Goal: Transaction & Acquisition: Purchase product/service

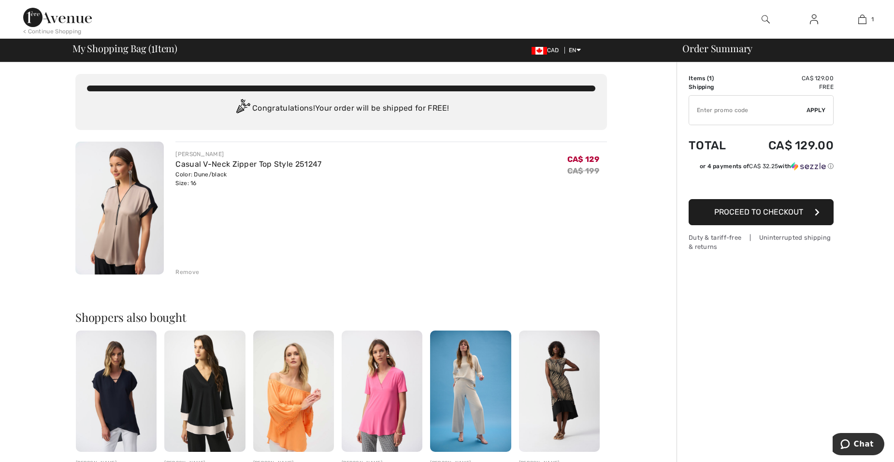
click at [815, 108] on span "Apply" at bounding box center [815, 110] width 19 height 9
click at [753, 211] on span "Proceed to Checkout" at bounding box center [758, 211] width 89 height 9
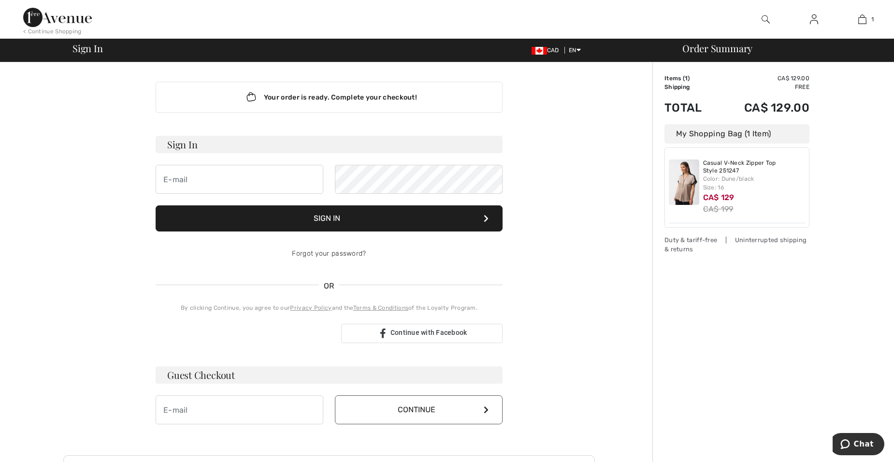
click at [683, 189] on img at bounding box center [684, 181] width 30 height 45
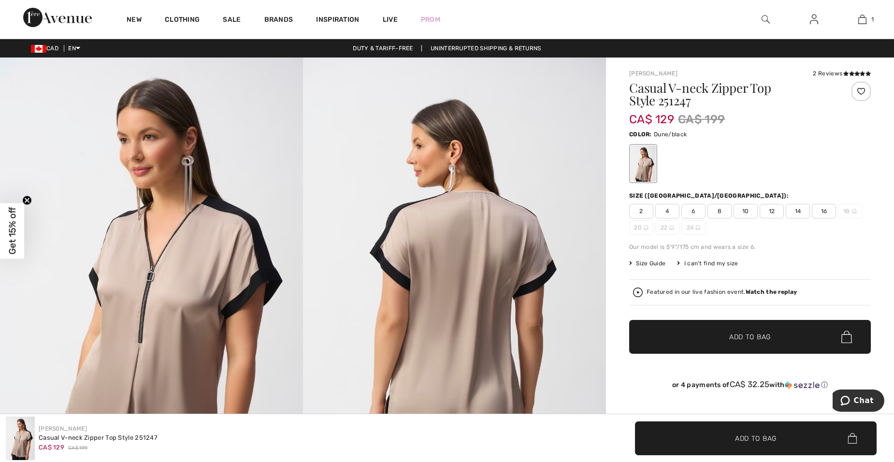
click at [487, 279] on img at bounding box center [454, 284] width 303 height 454
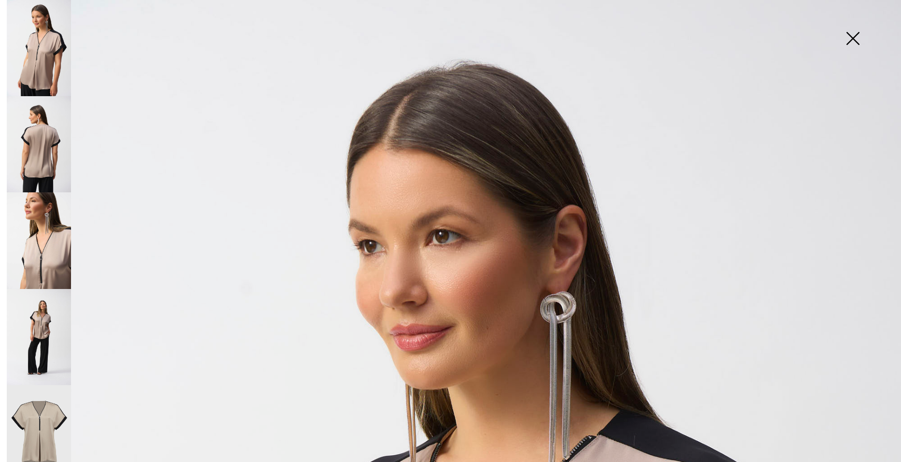
click at [57, 259] on img at bounding box center [39, 240] width 64 height 96
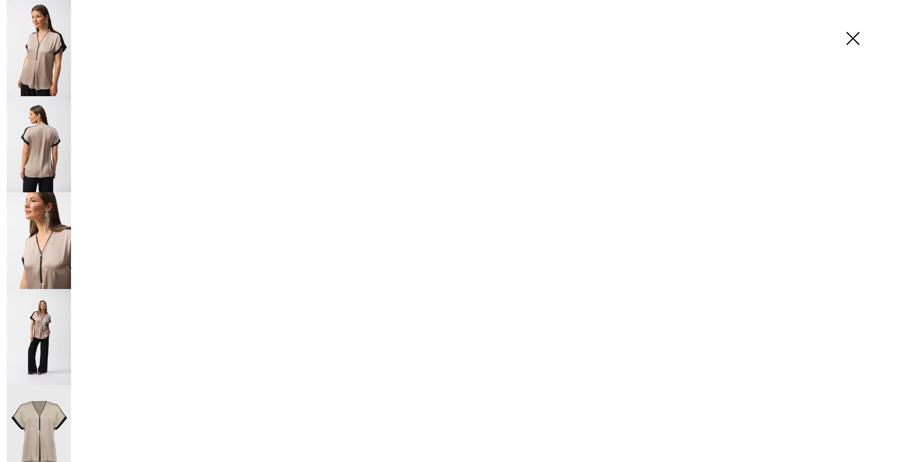
click at [57, 259] on img at bounding box center [39, 240] width 64 height 96
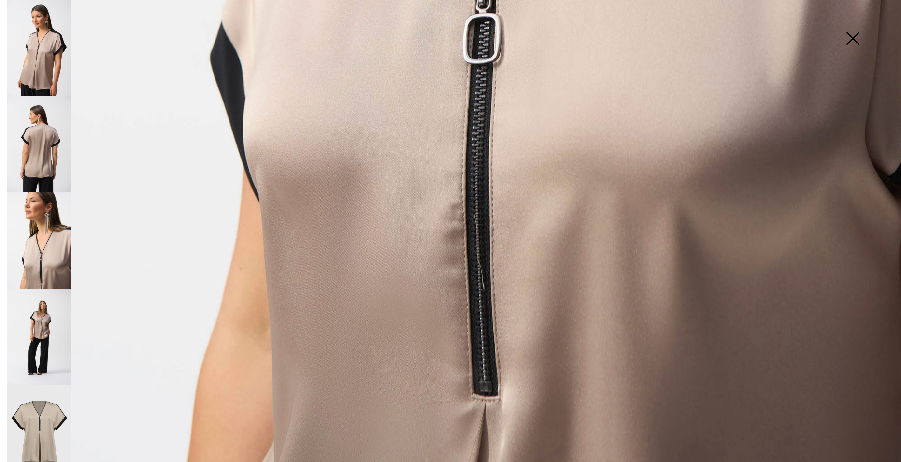
scroll to position [877, 0]
click at [46, 342] on img at bounding box center [39, 337] width 64 height 96
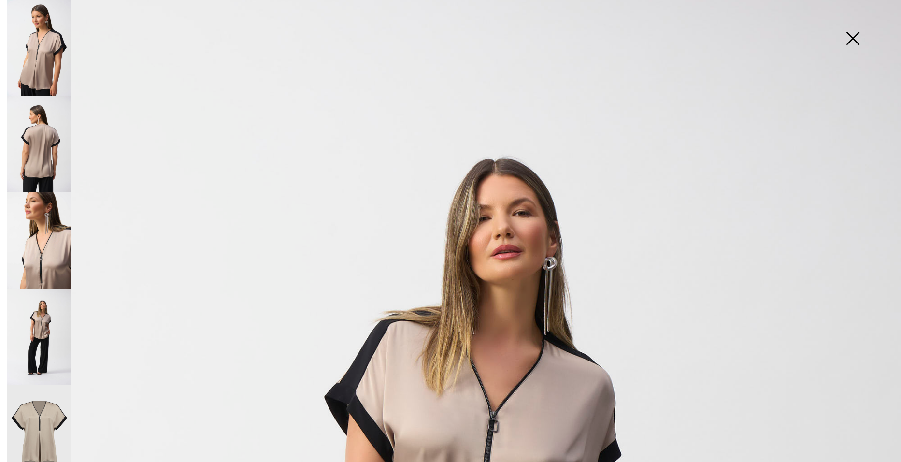
scroll to position [0, 0]
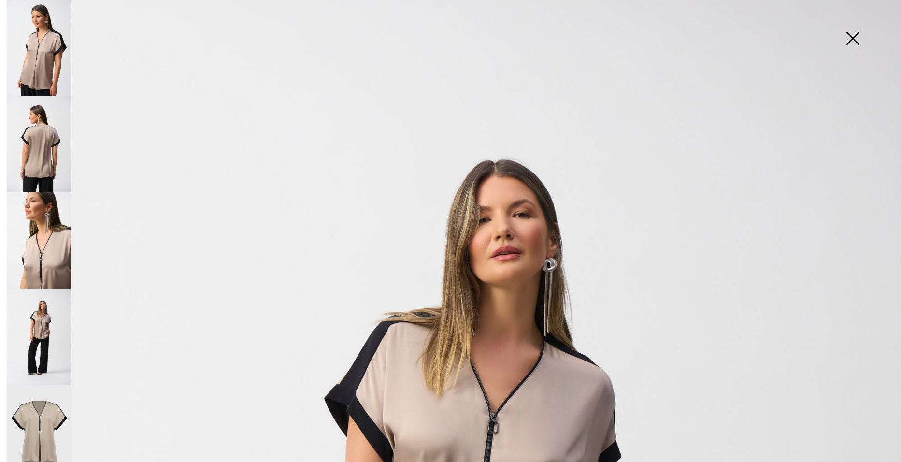
click at [55, 223] on img at bounding box center [39, 240] width 64 height 96
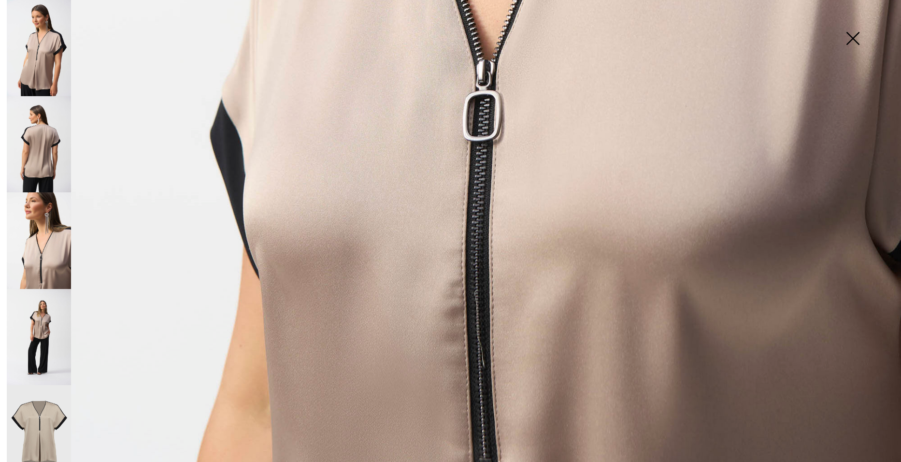
scroll to position [877, 0]
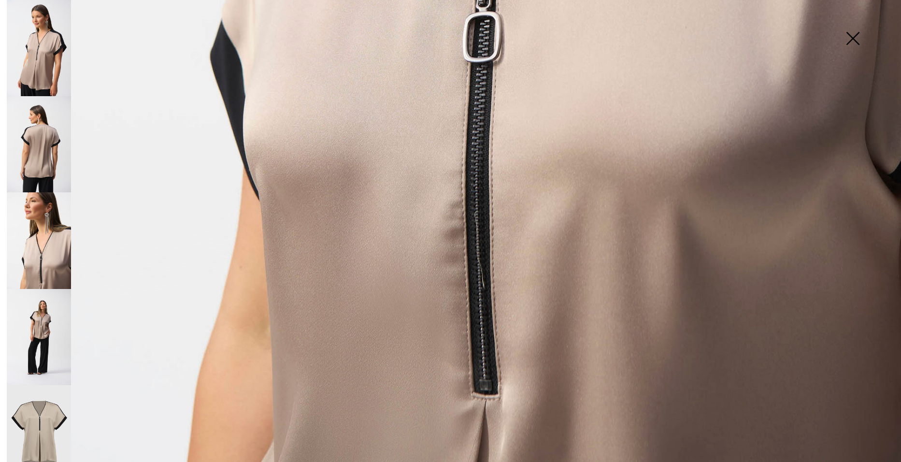
click at [47, 57] on img at bounding box center [39, 48] width 64 height 96
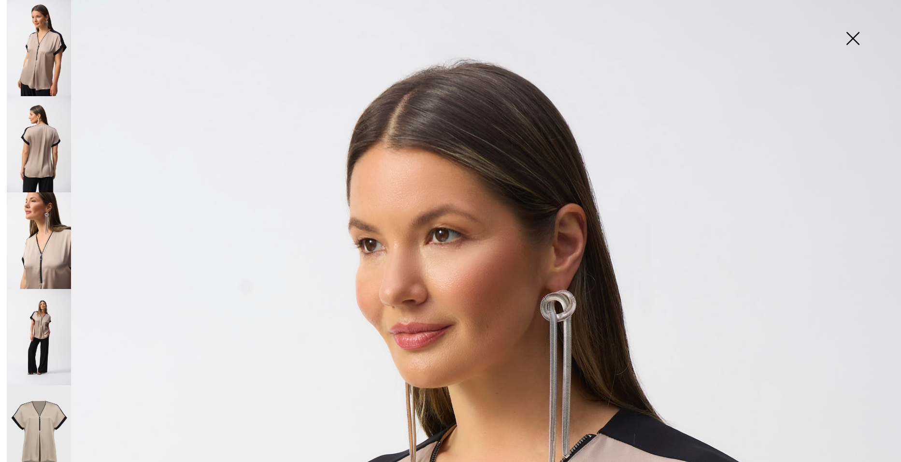
scroll to position [0, 0]
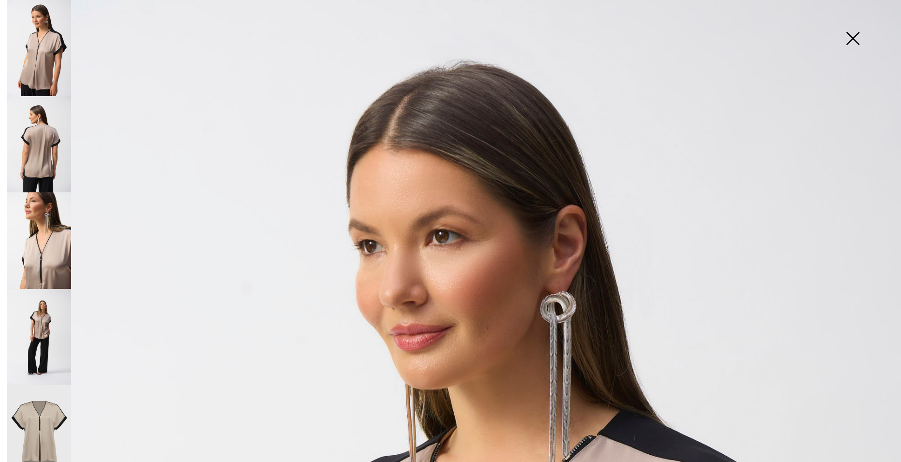
click at [40, 337] on img at bounding box center [39, 337] width 64 height 96
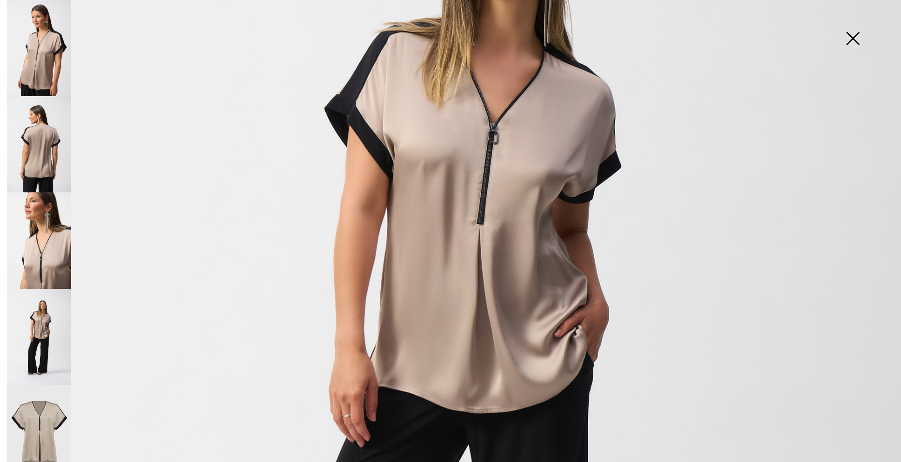
scroll to position [296, 0]
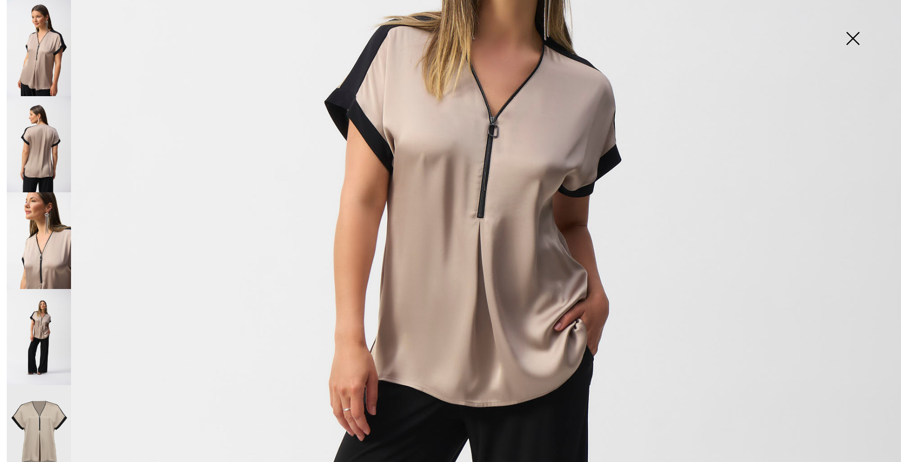
click at [853, 36] on img at bounding box center [852, 39] width 48 height 50
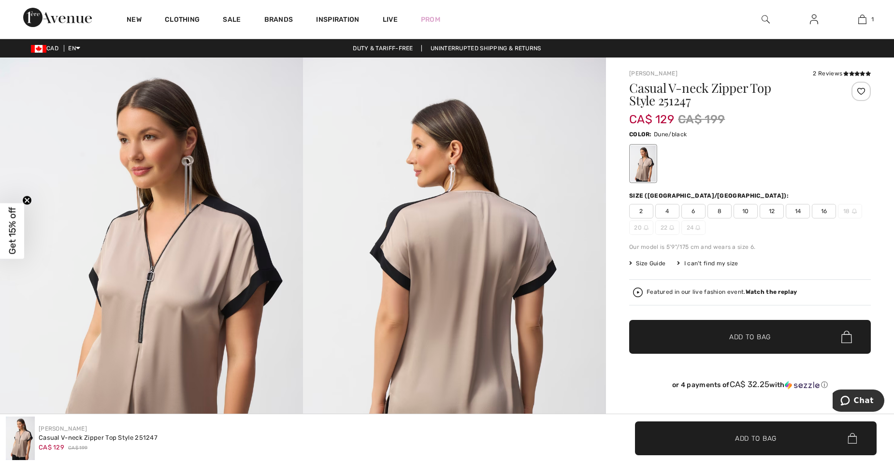
click at [654, 261] on span "Size Guide" at bounding box center [647, 263] width 36 height 9
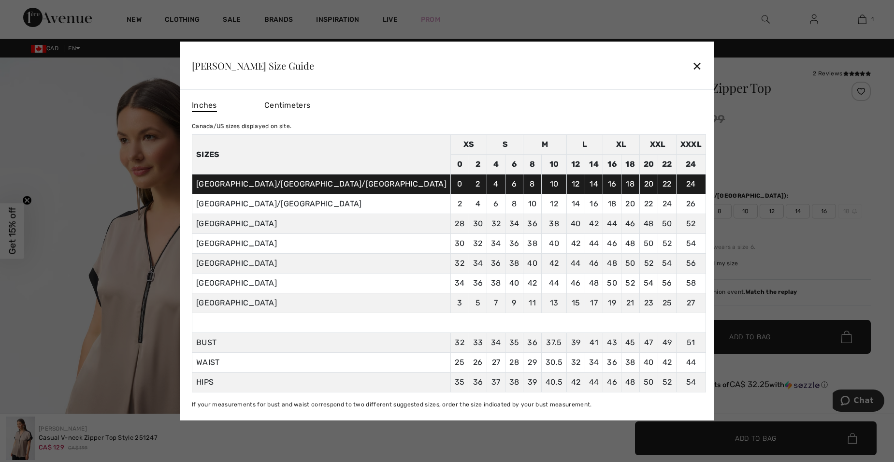
click at [692, 64] on div "✕" at bounding box center [697, 66] width 10 height 20
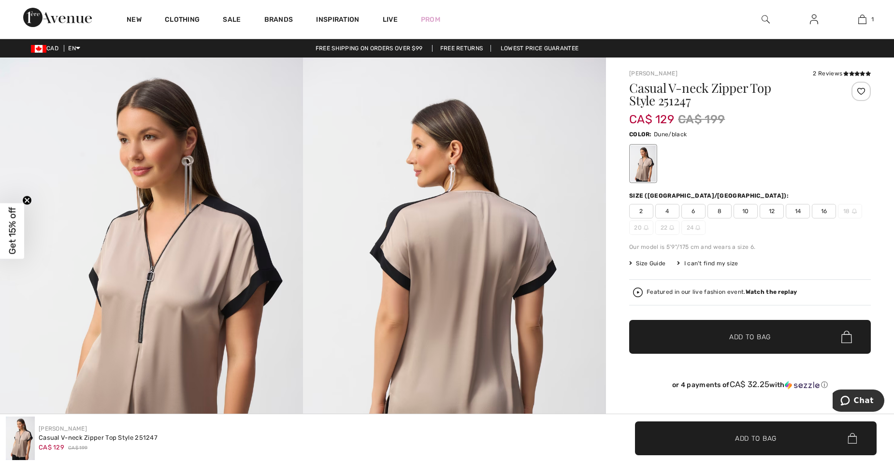
click at [807, 289] on div "Featured in our live fashion event. Watch the replay" at bounding box center [750, 292] width 234 height 10
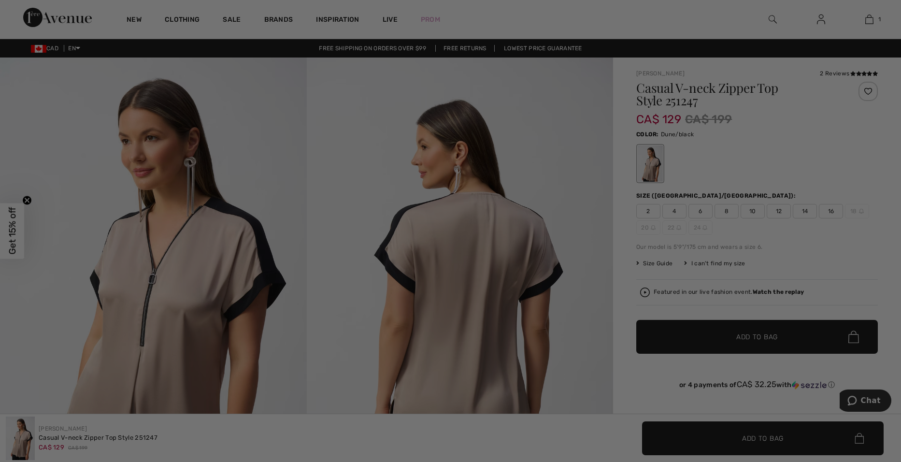
click at [807, 289] on div "Live video shopping" at bounding box center [450, 231] width 901 height 462
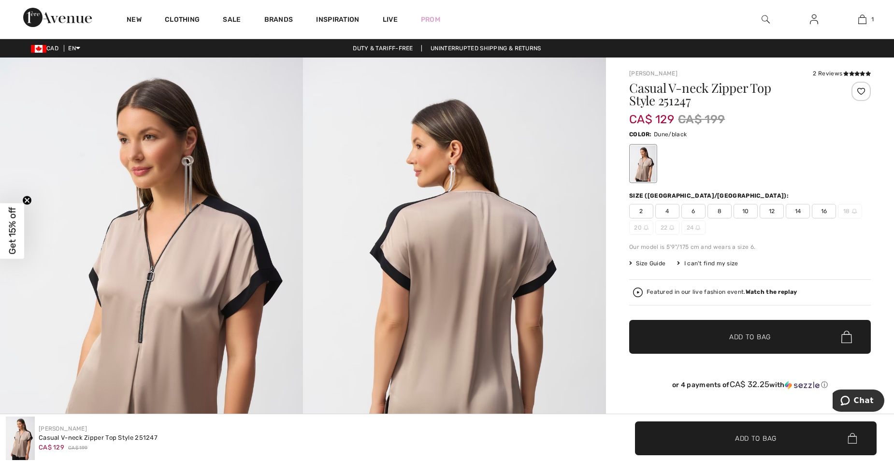
click at [778, 291] on strong "Watch the replay" at bounding box center [771, 291] width 52 height 7
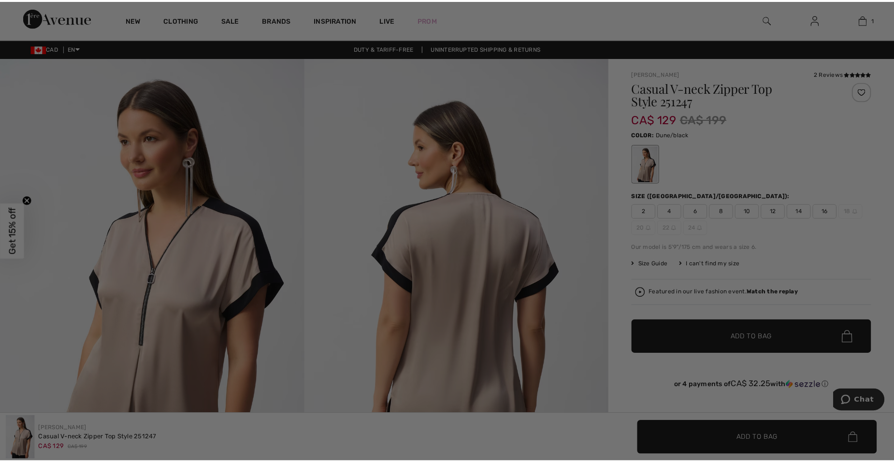
scroll to position [0, 0]
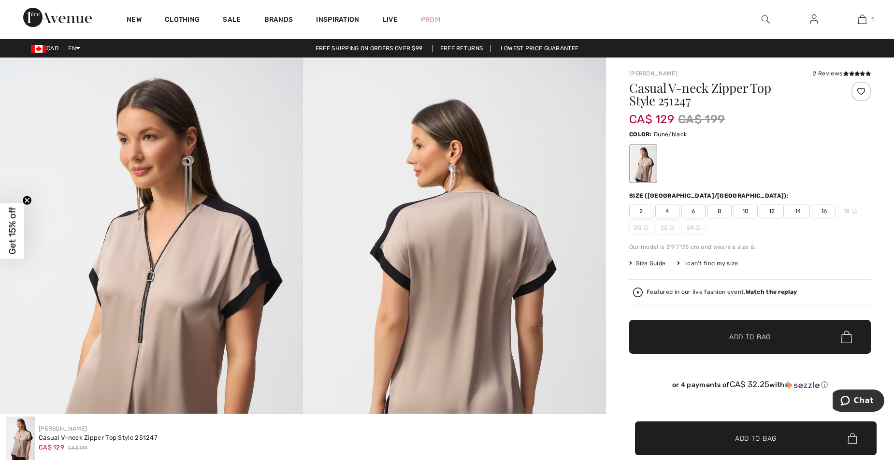
click at [708, 337] on span "✔ Added to Bag" at bounding box center [735, 337] width 59 height 10
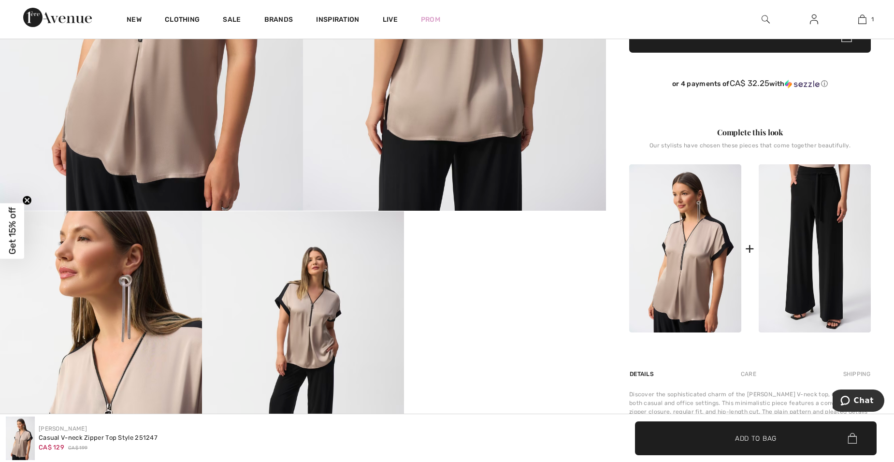
scroll to position [346, 0]
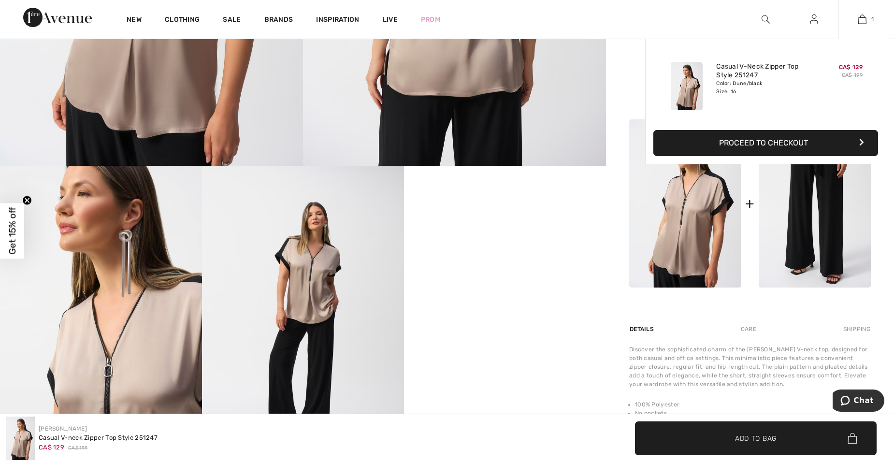
click at [826, 140] on button "Proceed to Checkout" at bounding box center [765, 143] width 225 height 26
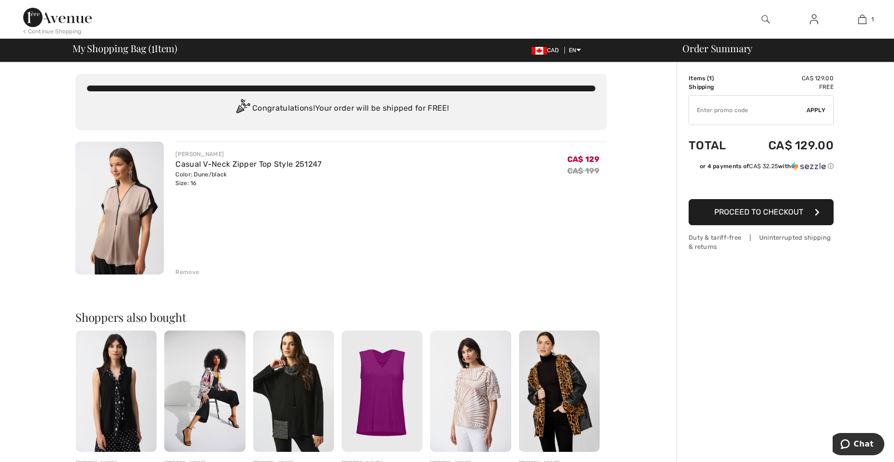
click at [797, 213] on span "Proceed to Checkout" at bounding box center [758, 211] width 89 height 9
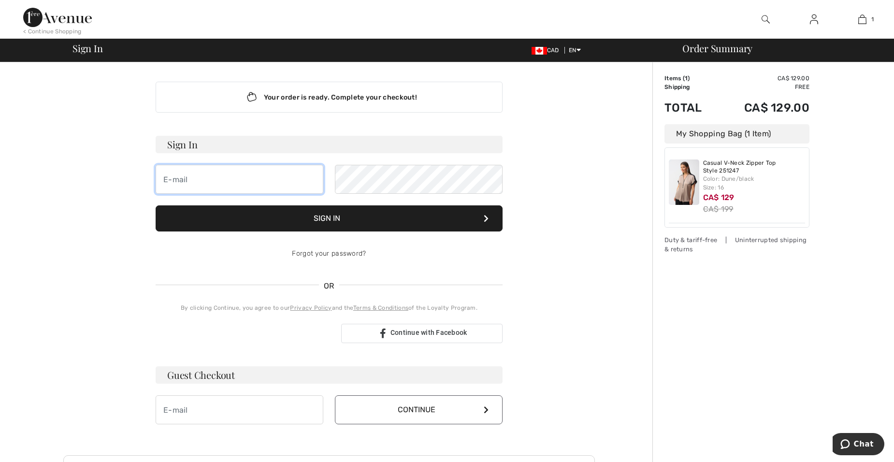
click at [218, 166] on input "email" at bounding box center [240, 179] width 168 height 29
type input "[PERSON_NAME][EMAIL_ADDRESS][DOMAIN_NAME]"
click at [268, 421] on input "email" at bounding box center [240, 409] width 168 height 29
type input "denise.512@hotmail.ca"
click at [391, 403] on button "Continue" at bounding box center [419, 409] width 168 height 29
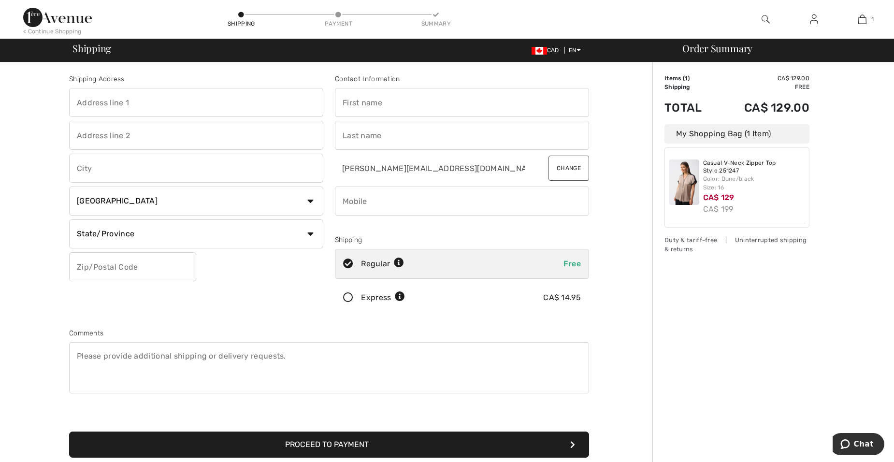
click at [157, 109] on input "text" at bounding box center [196, 102] width 254 height 29
type input "141 rue des Chateaux"
type input "4"
type input "[GEOGRAPHIC_DATA]"
select select "QC"
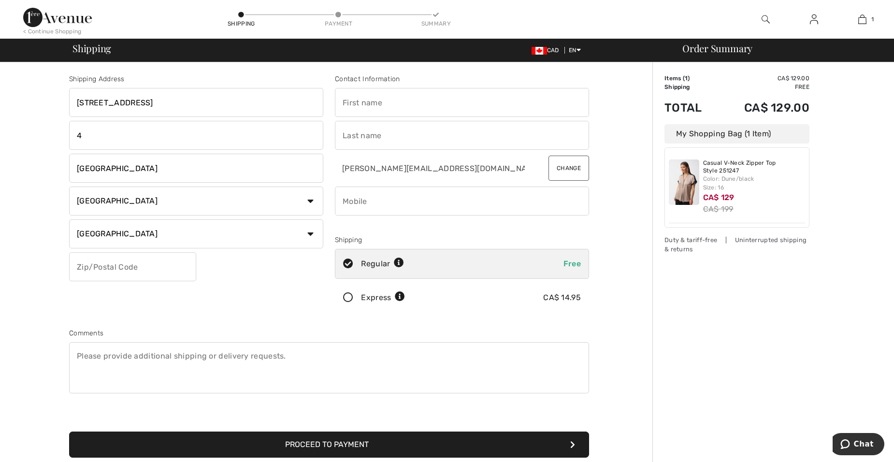
type input "G9B7K7"
type input "[PERSON_NAME]"
type input "8197010999"
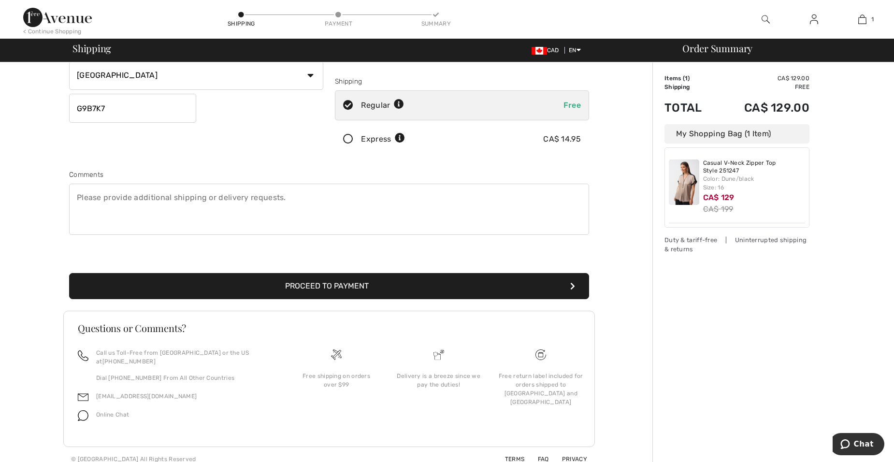
scroll to position [159, 0]
click at [572, 285] on icon "submit" at bounding box center [572, 286] width 5 height 8
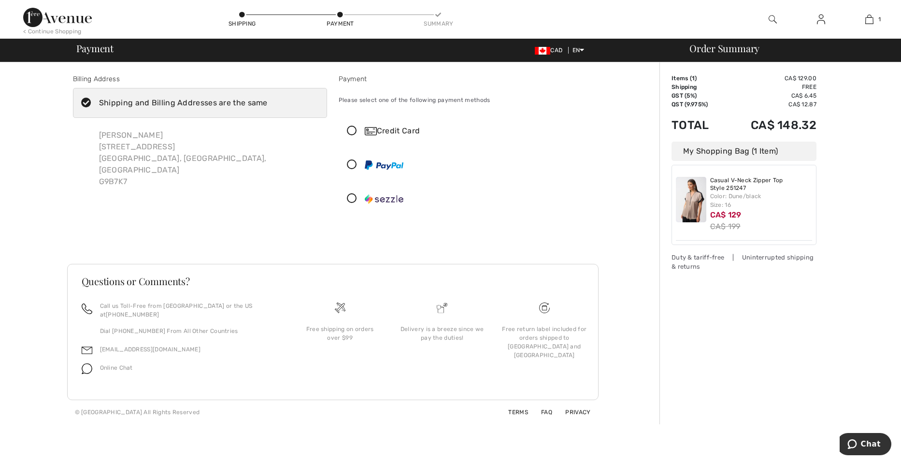
click at [401, 129] on div "Credit Card" at bounding box center [475, 131] width 221 height 12
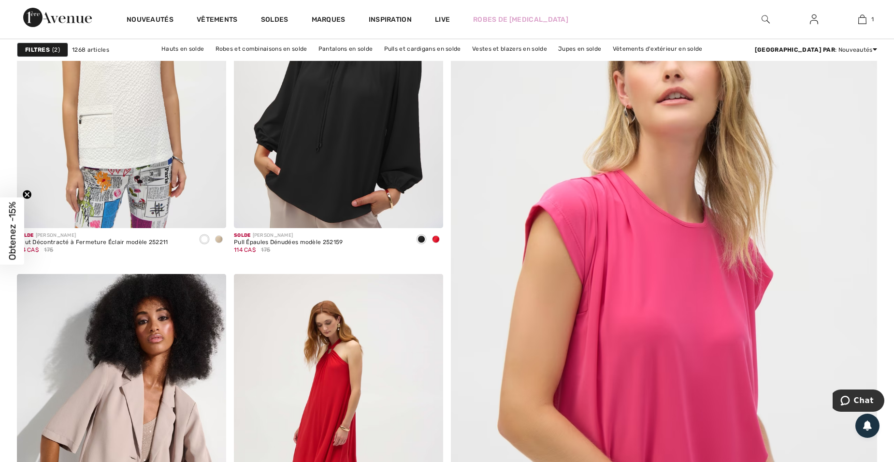
scroll to position [309, 0]
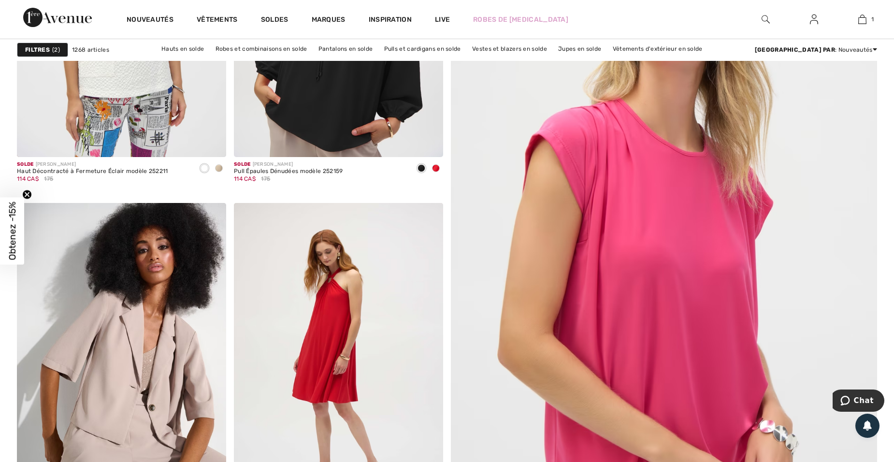
click at [46, 14] on img at bounding box center [57, 17] width 69 height 19
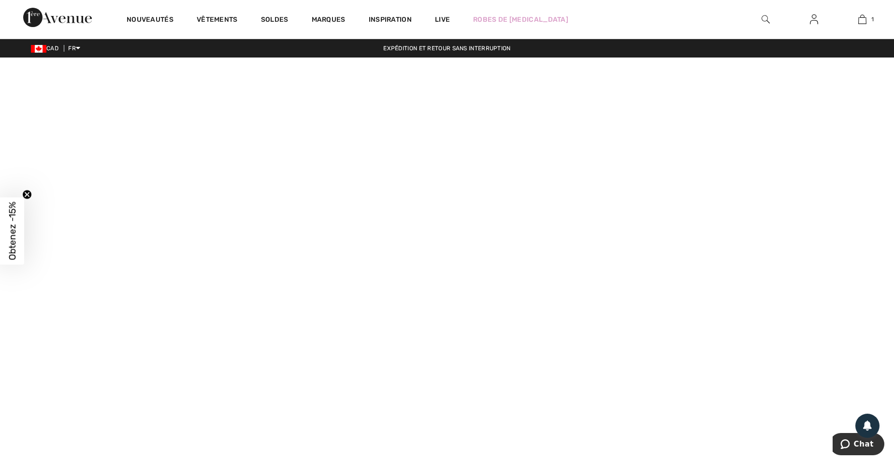
click at [190, 338] on video at bounding box center [447, 280] width 894 height 447
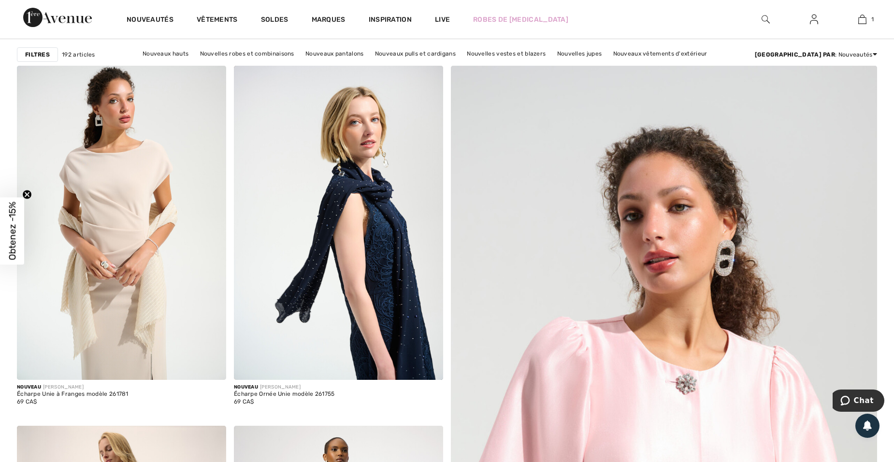
scroll to position [122, 0]
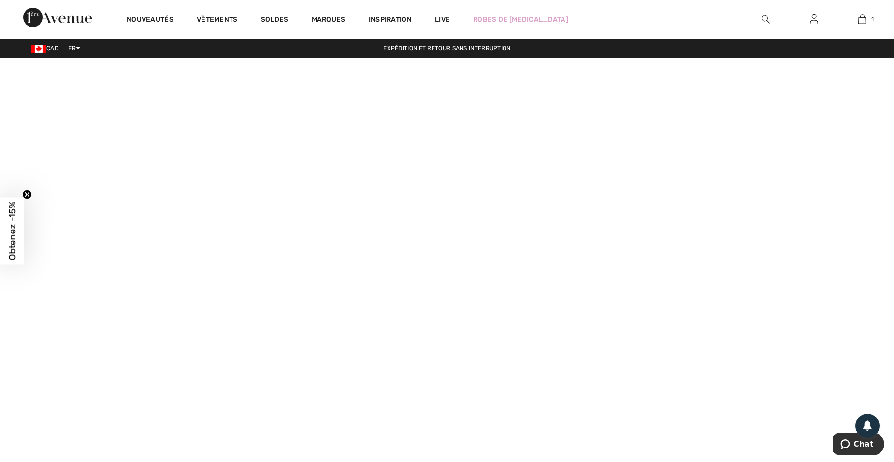
click at [811, 18] on img at bounding box center [814, 20] width 8 height 12
click at [47, 12] on img at bounding box center [57, 17] width 69 height 19
click at [7, 228] on span "Obtenez -15%" at bounding box center [12, 231] width 11 height 58
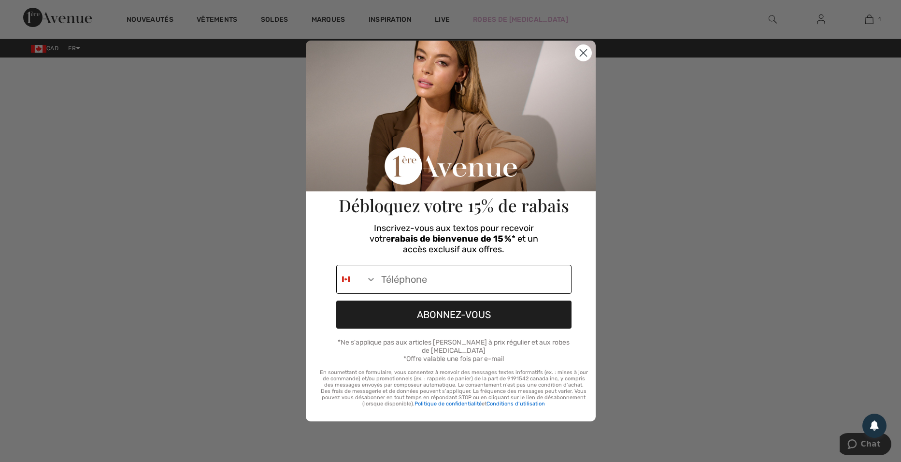
click at [368, 284] on icon "Search Countries" at bounding box center [371, 279] width 10 height 10
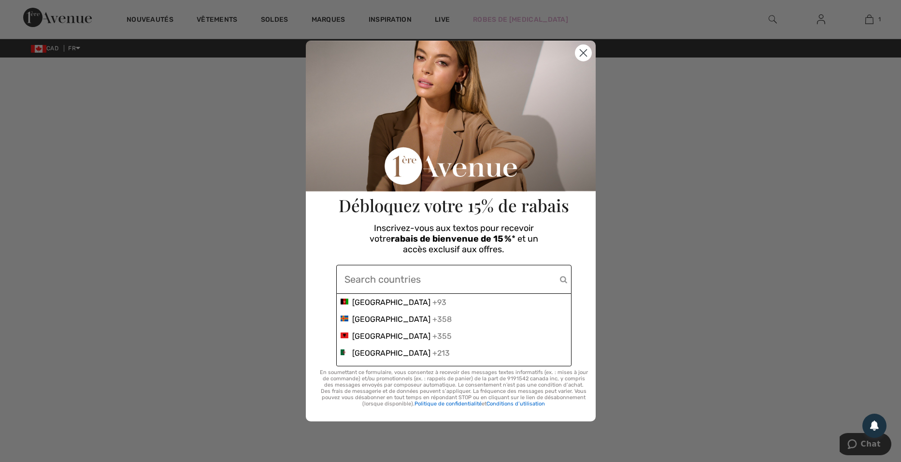
click at [458, 281] on input "Phone Number" at bounding box center [451, 279] width 215 height 28
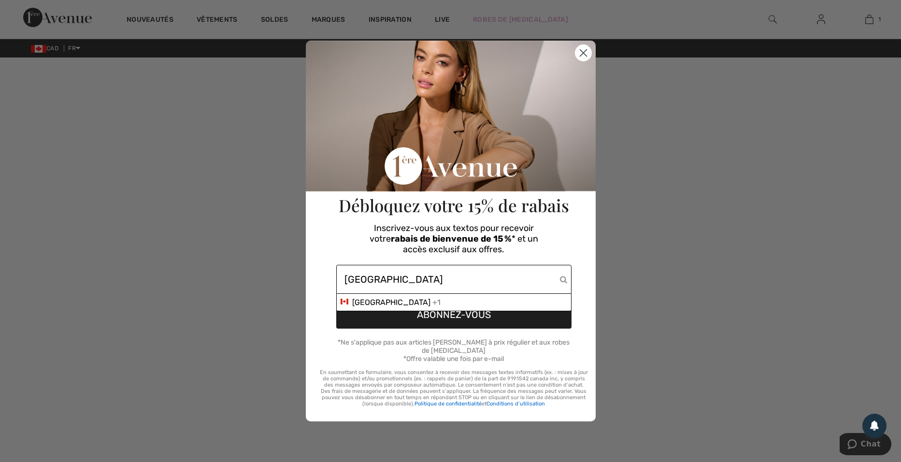
type input "canada"
click at [423, 324] on button "ABONNEZ-VOUS" at bounding box center [453, 314] width 235 height 28
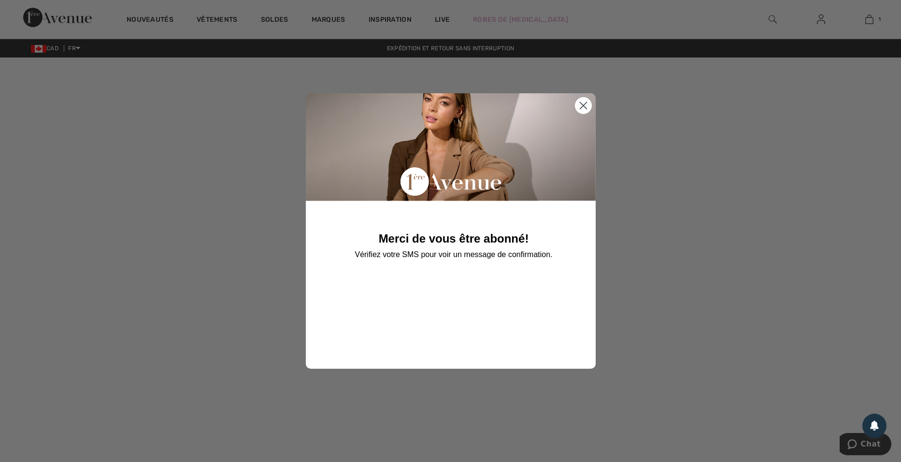
click at [582, 102] on circle "Close dialog" at bounding box center [583, 106] width 16 height 16
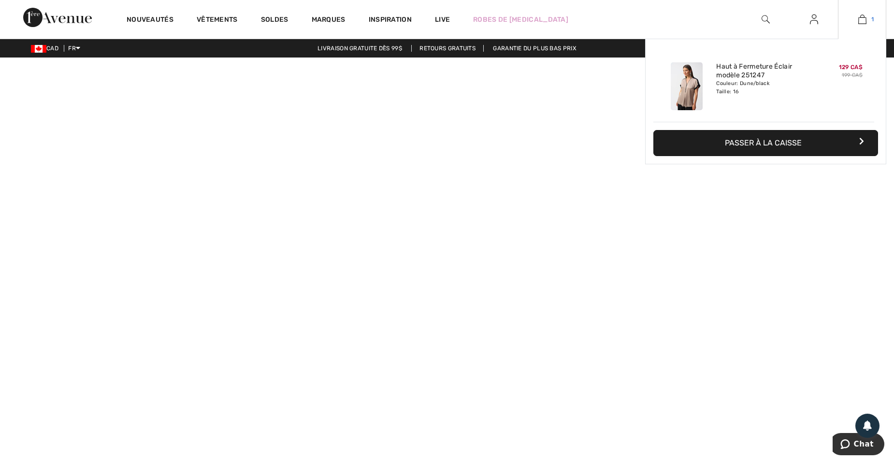
click at [862, 20] on img at bounding box center [862, 20] width 8 height 12
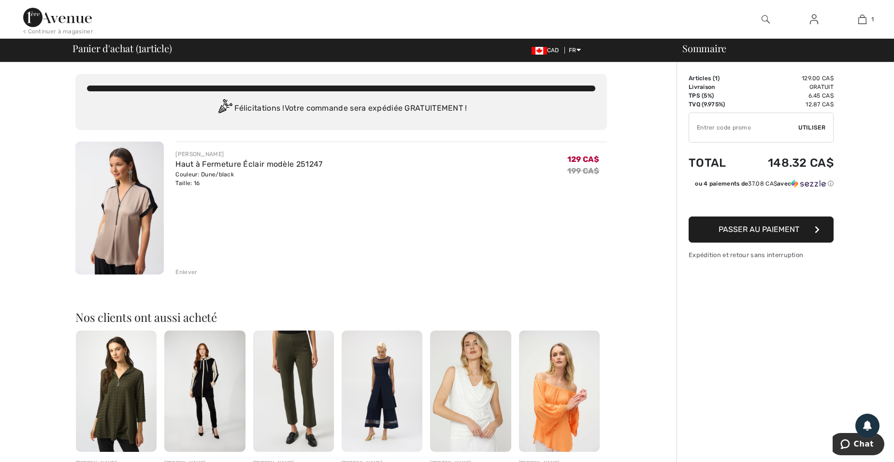
click at [811, 128] on span "Utiliser" at bounding box center [811, 127] width 27 height 9
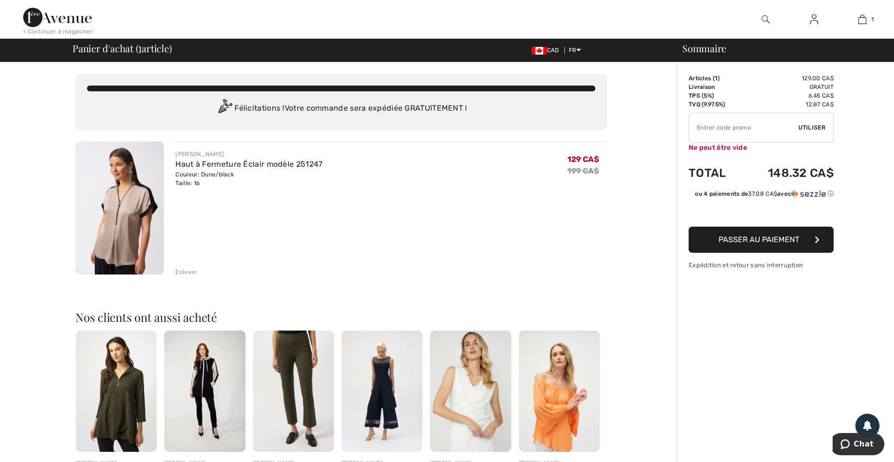
click at [862, 130] on div "Sommaire Description Articles ( 1 ) 129.00 CA$ Code promo 0.00 CA$ Livraison Gr…" at bounding box center [784, 378] width 217 height 633
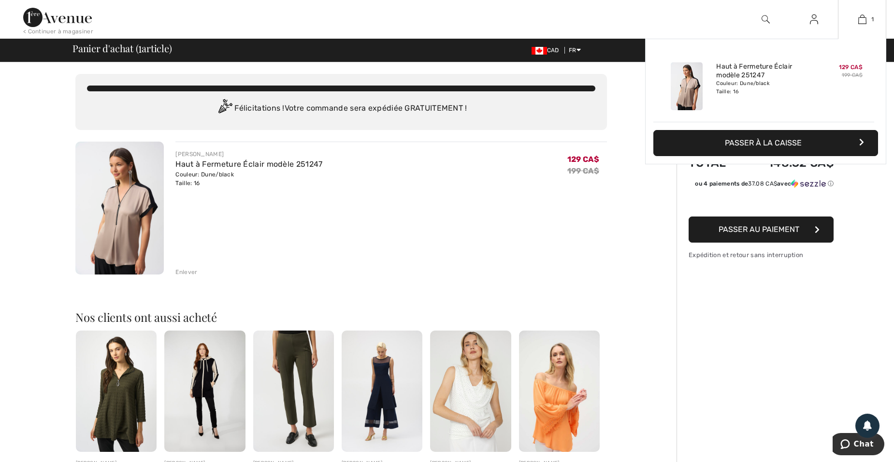
click at [848, 140] on button "Passer à la caisse" at bounding box center [765, 143] width 225 height 26
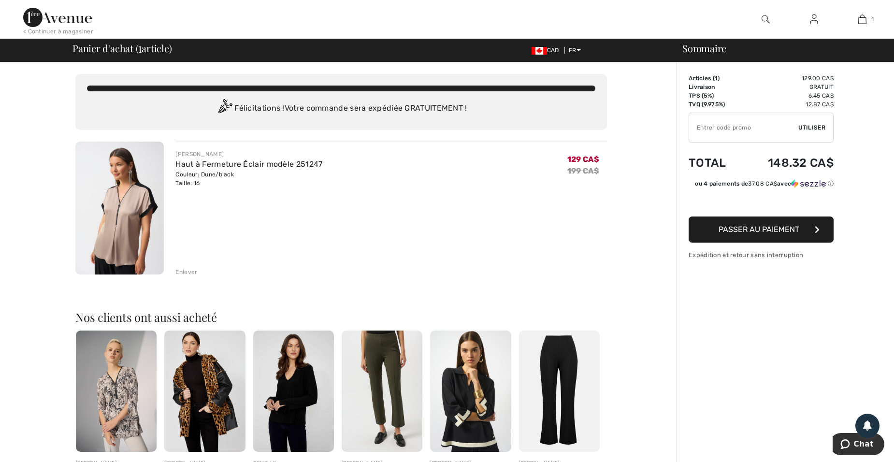
click at [792, 231] on span "Passer au paiement" at bounding box center [758, 229] width 81 height 9
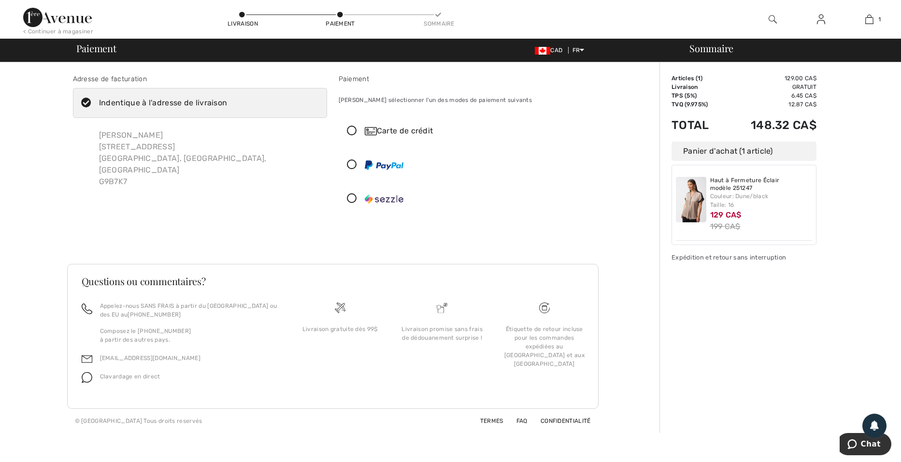
click at [372, 128] on img at bounding box center [371, 131] width 12 height 8
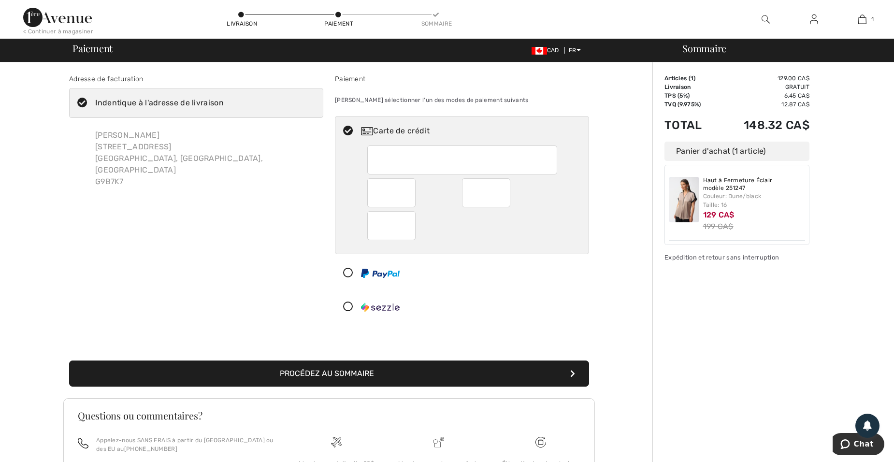
click at [363, 371] on button "Procédez au sommaire" at bounding box center [329, 373] width 520 height 26
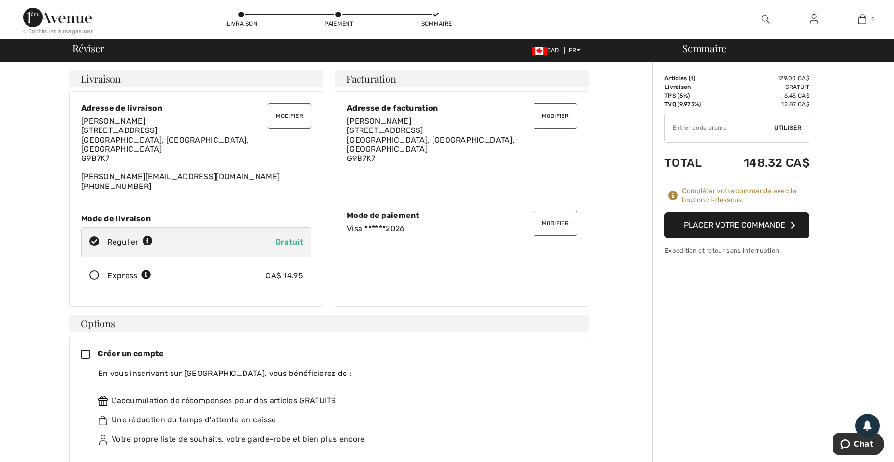
click at [363, 379] on div "L'accumulation de récompenses pour des articles GRATUITS Une réduction du temps…" at bounding box center [333, 419] width 471 height 81
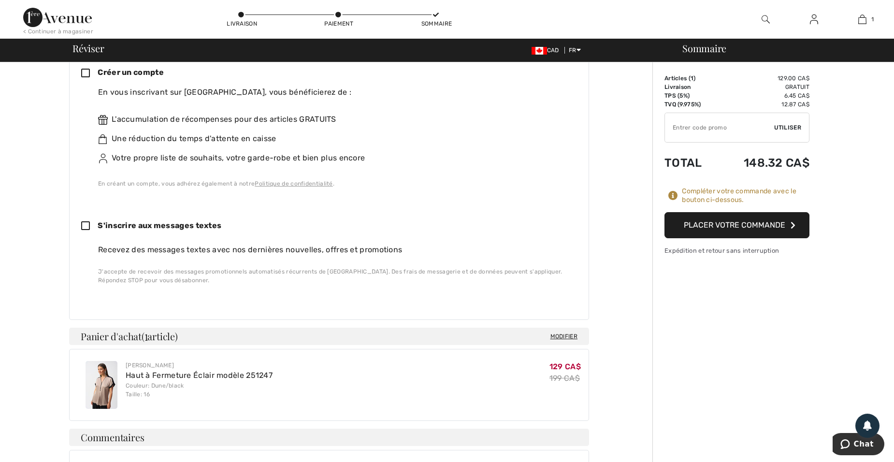
scroll to position [303, 0]
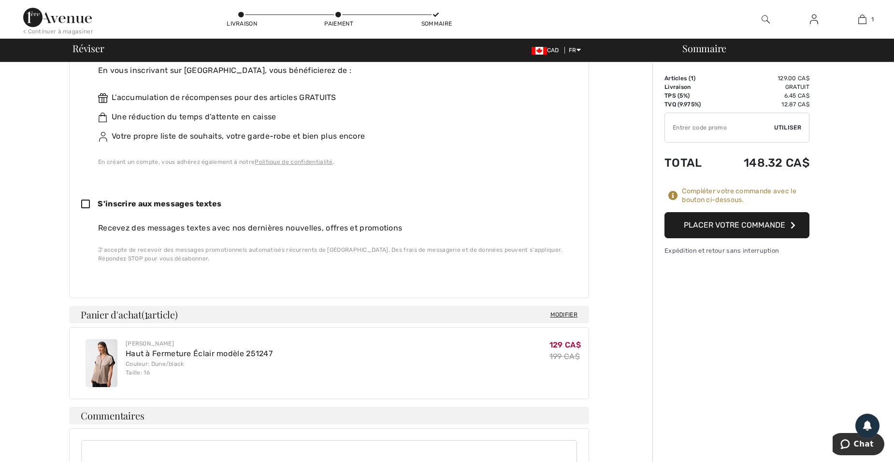
click at [86, 200] on icon at bounding box center [89, 205] width 16 height 10
checkbox input "true"
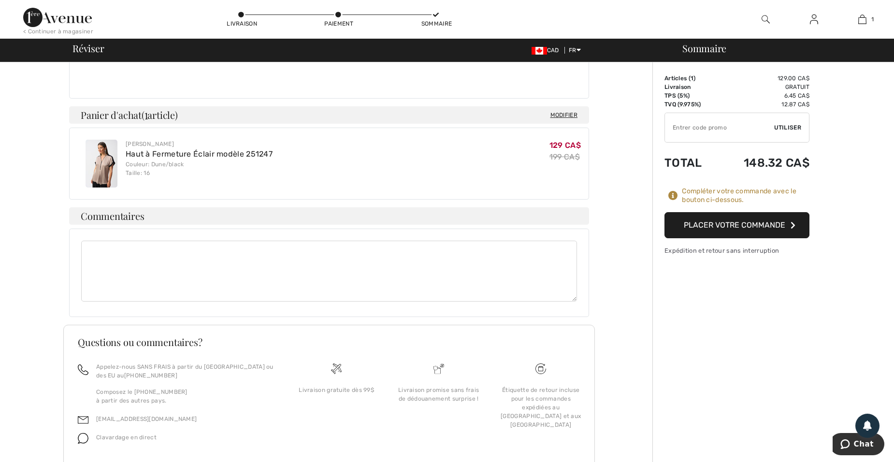
scroll to position [525, 0]
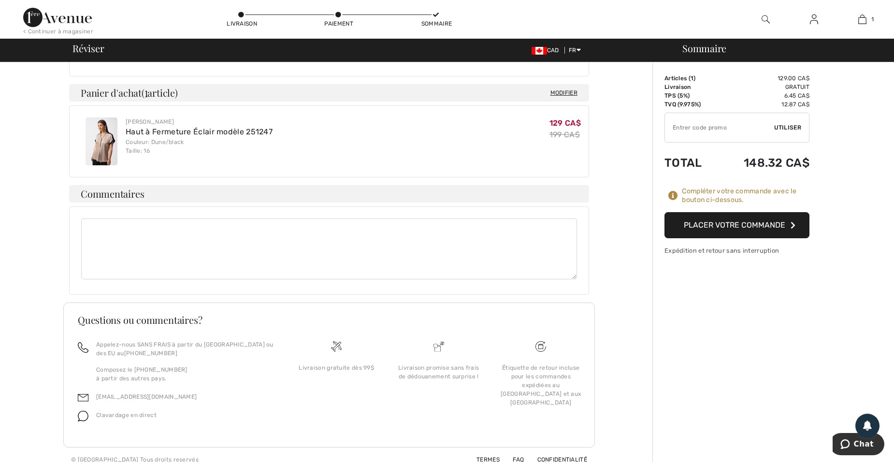
click at [760, 221] on button "Placer votre commande" at bounding box center [736, 225] width 145 height 26
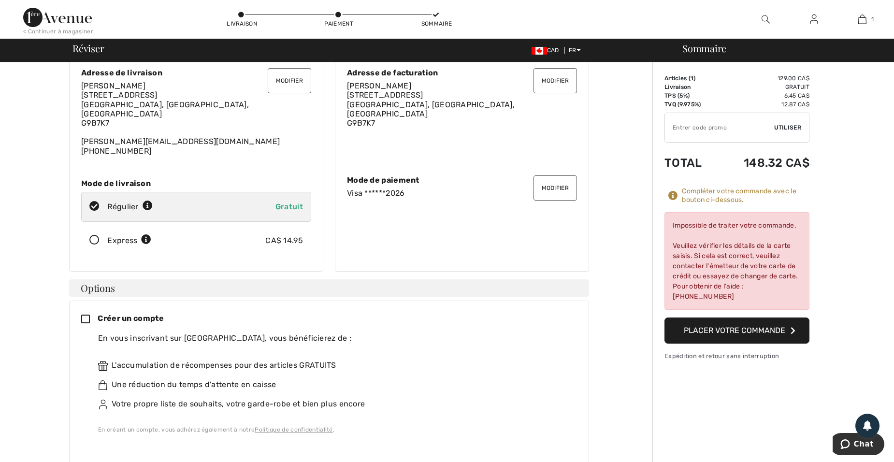
scroll to position [0, 0]
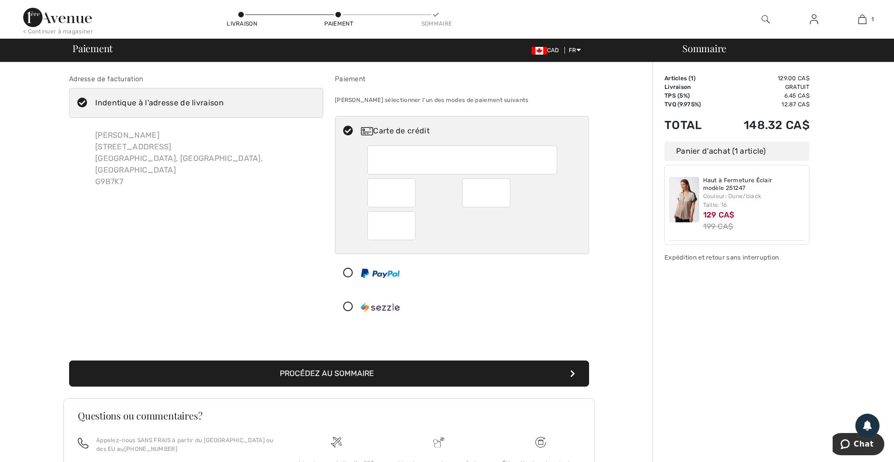
click at [567, 372] on button "Procédez au sommaire" at bounding box center [329, 373] width 520 height 26
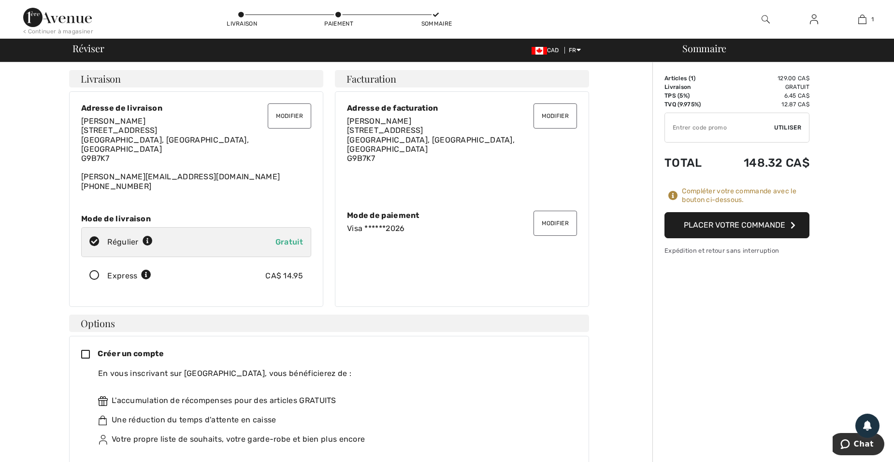
click at [695, 227] on button "Placer votre commande" at bounding box center [736, 225] width 145 height 26
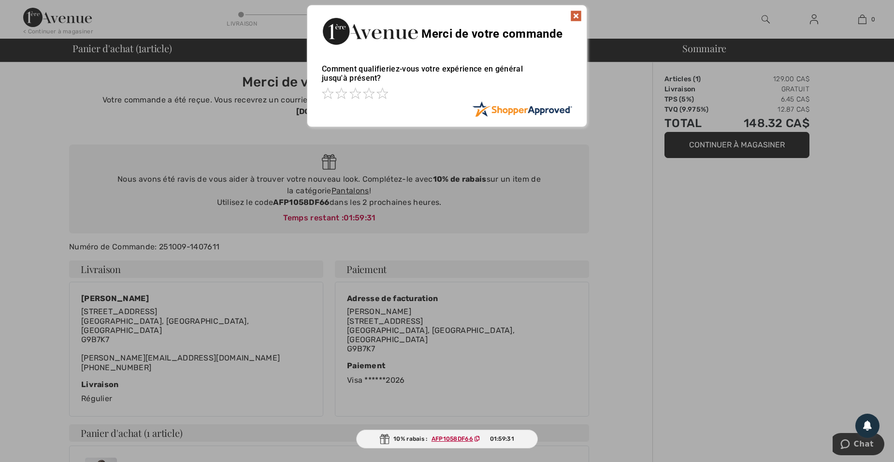
click at [577, 14] on img at bounding box center [576, 16] width 12 height 12
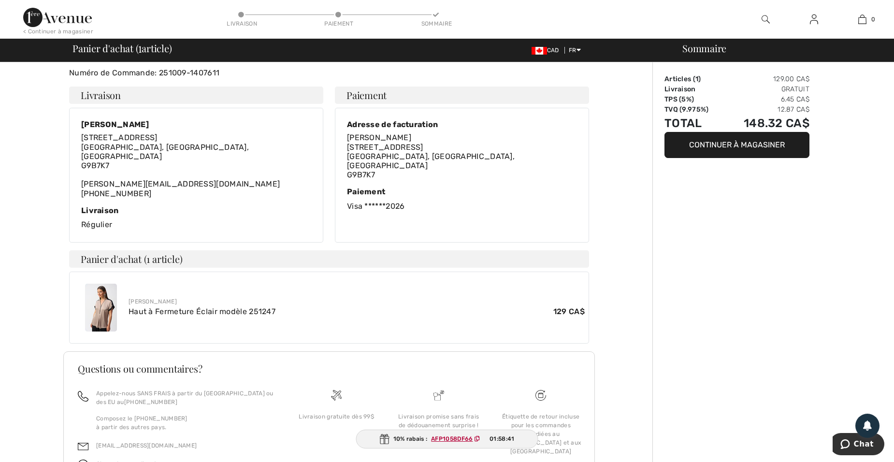
scroll to position [193, 0]
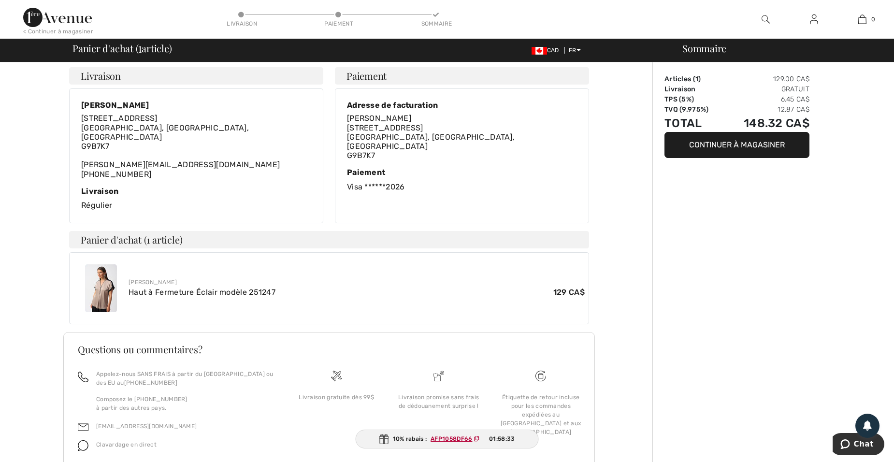
click at [450, 435] on ins "AFP1058DF66" at bounding box center [451, 438] width 42 height 7
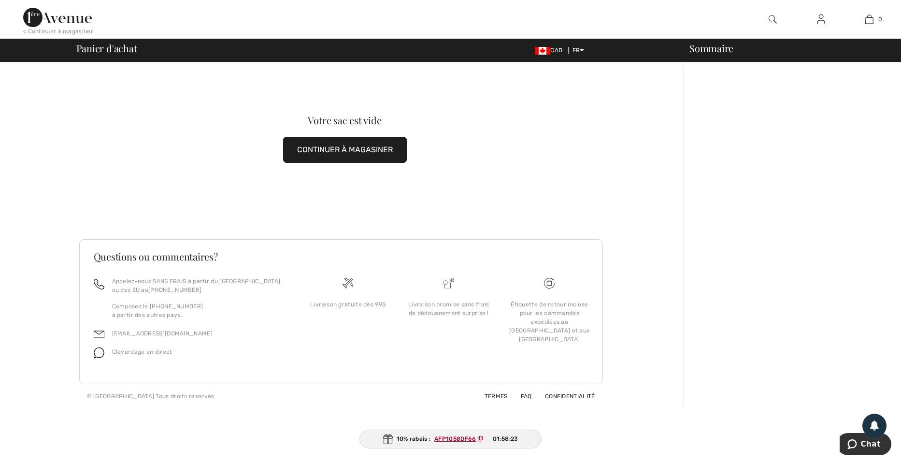
click at [318, 151] on button "CONTINUER À MAGASINER" at bounding box center [345, 150] width 124 height 26
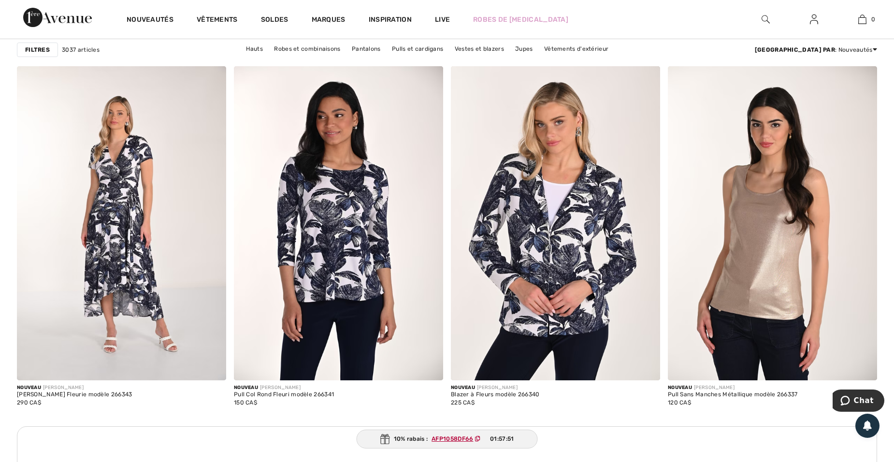
scroll to position [2480, 0]
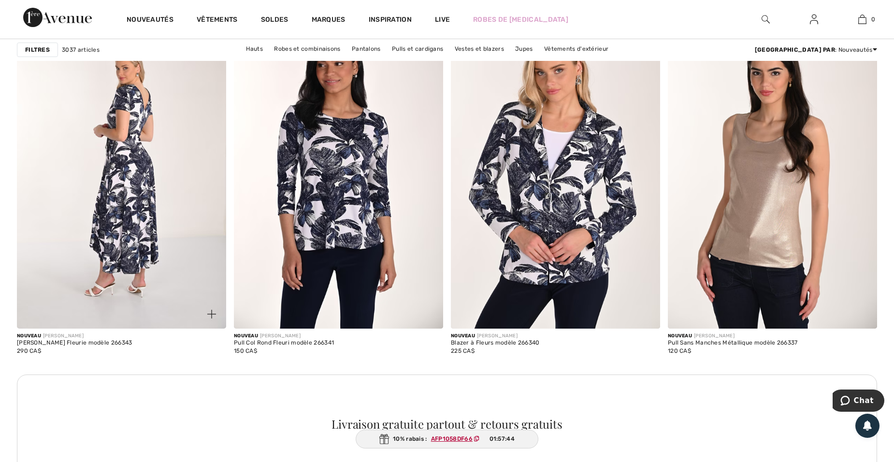
click at [125, 213] on img at bounding box center [121, 171] width 209 height 314
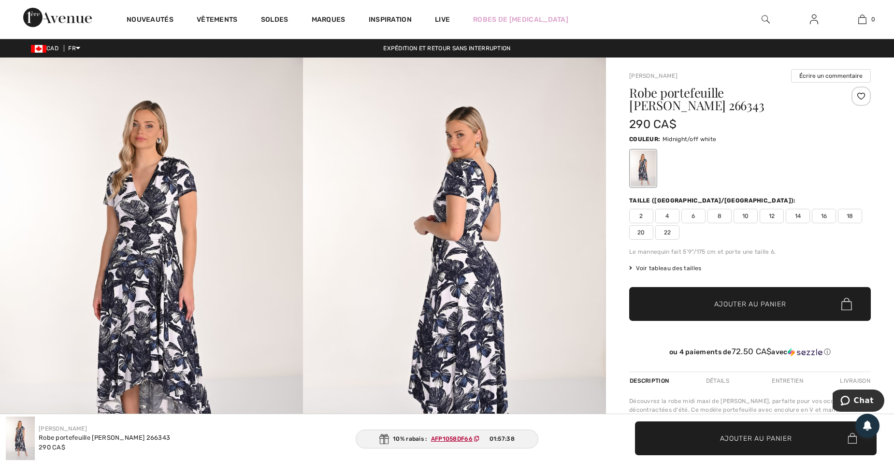
click at [462, 280] on img at bounding box center [454, 284] width 303 height 454
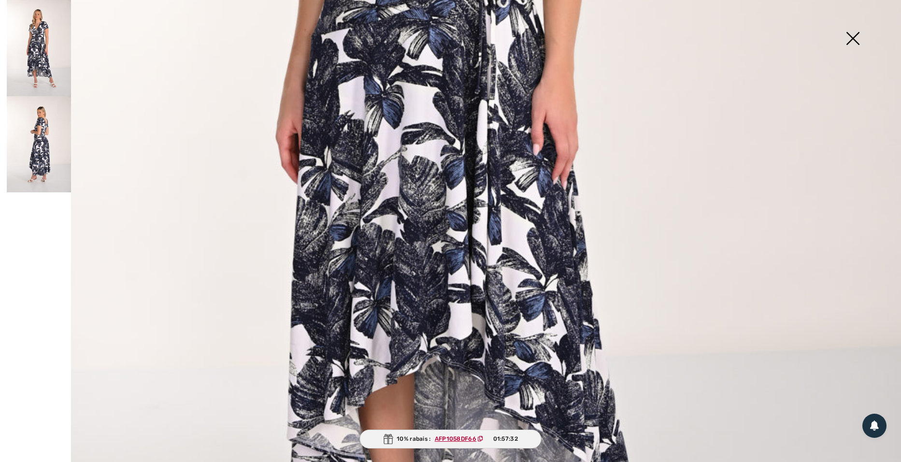
scroll to position [657, 0]
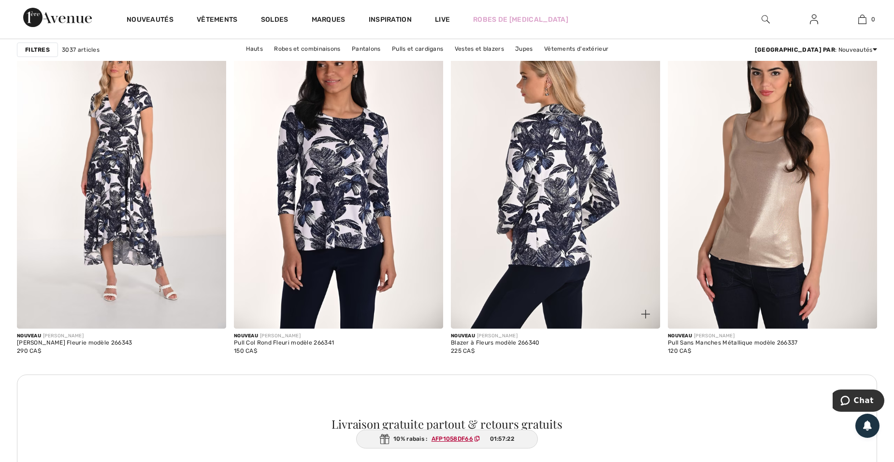
click at [533, 272] on img at bounding box center [555, 171] width 209 height 314
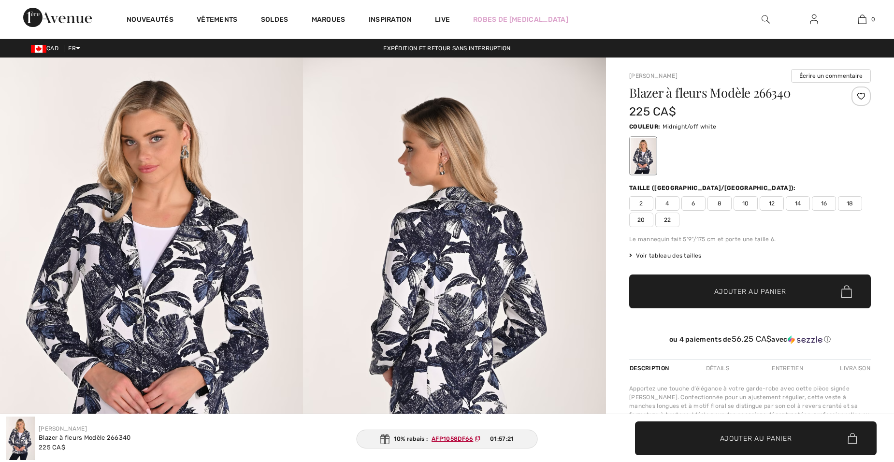
checkbox input "true"
click at [192, 316] on img at bounding box center [151, 284] width 303 height 454
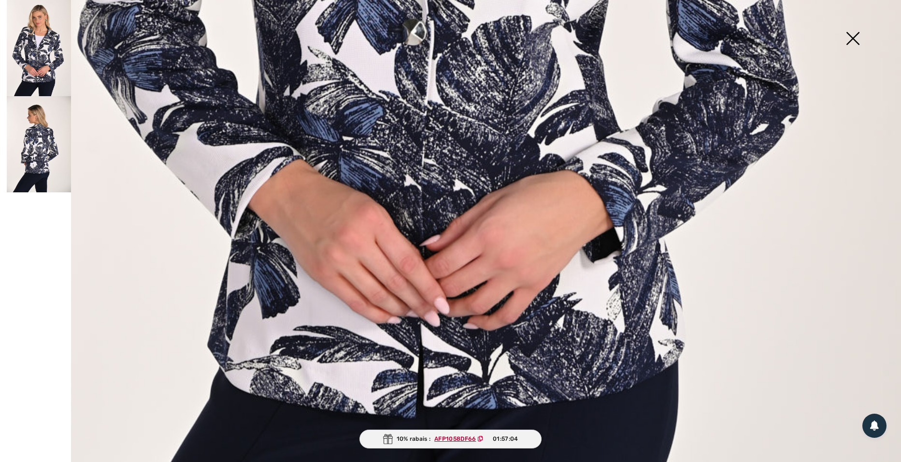
scroll to position [766, 0]
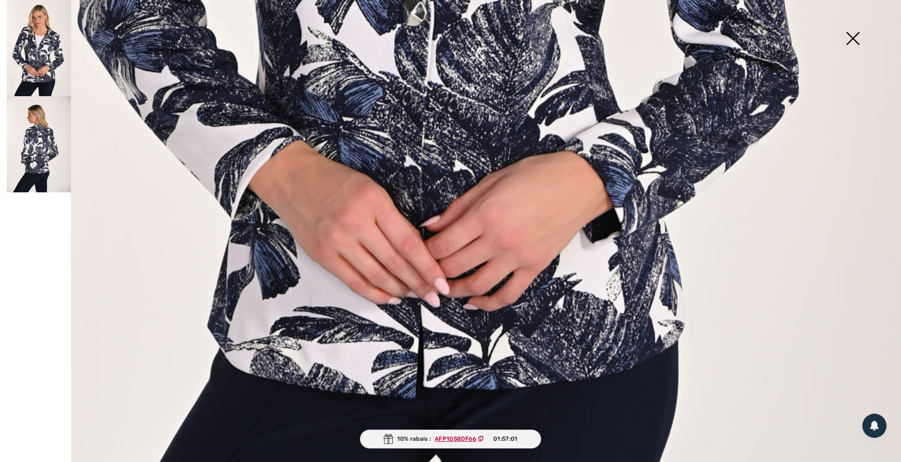
click at [51, 160] on img at bounding box center [39, 144] width 64 height 96
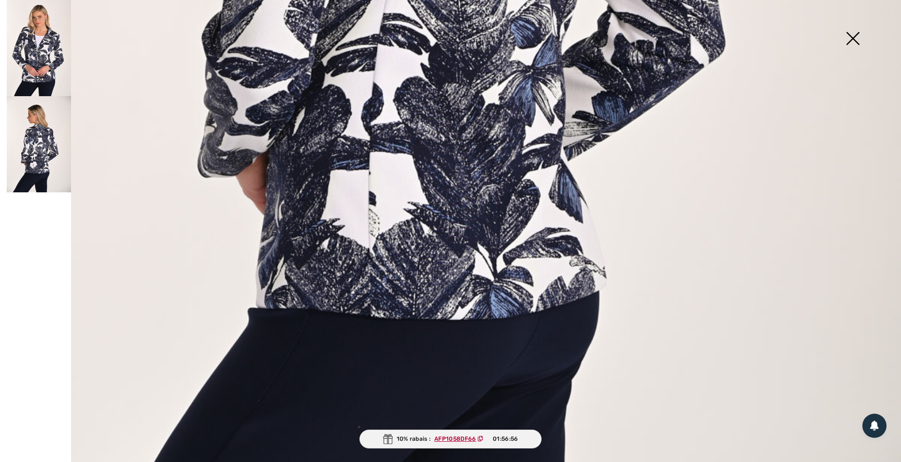
click at [38, 51] on img at bounding box center [39, 48] width 64 height 96
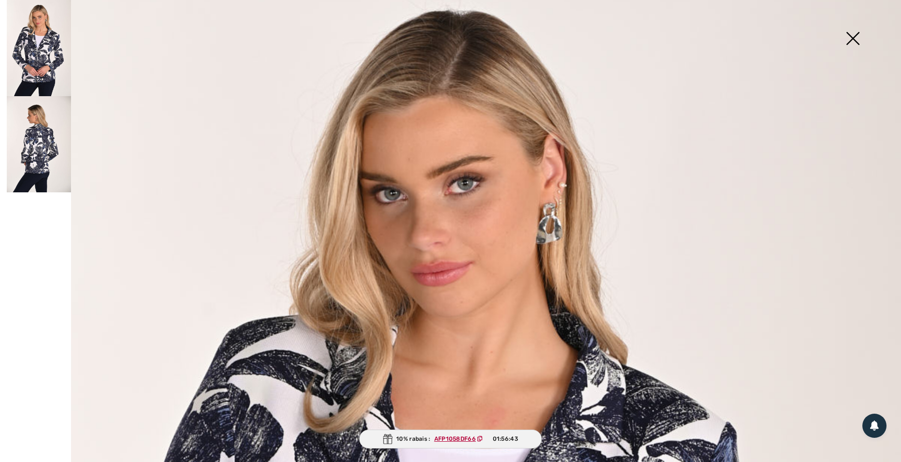
scroll to position [0, 0]
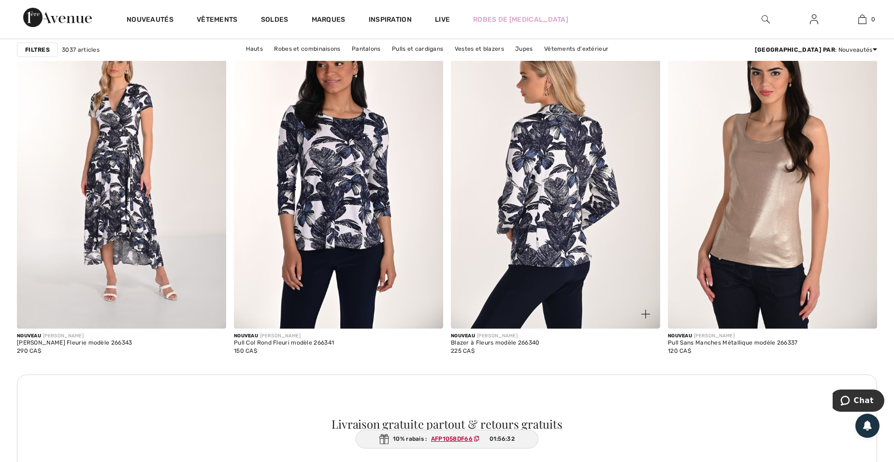
click at [528, 285] on img at bounding box center [555, 171] width 209 height 314
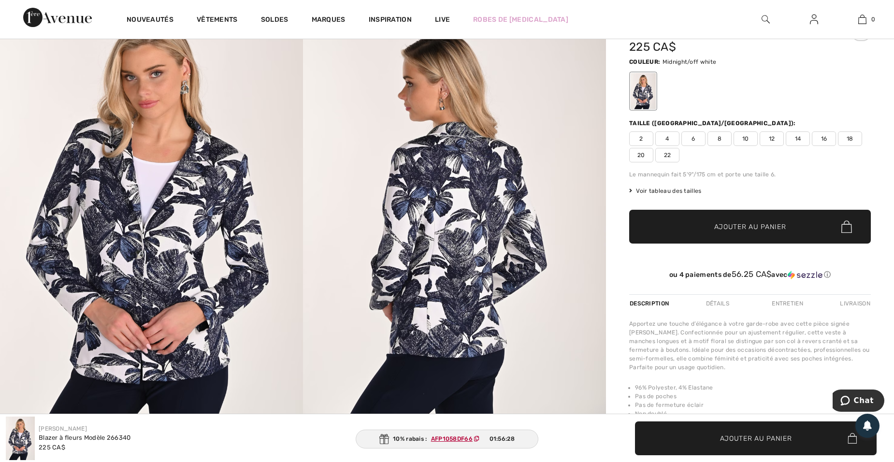
scroll to position [84, 0]
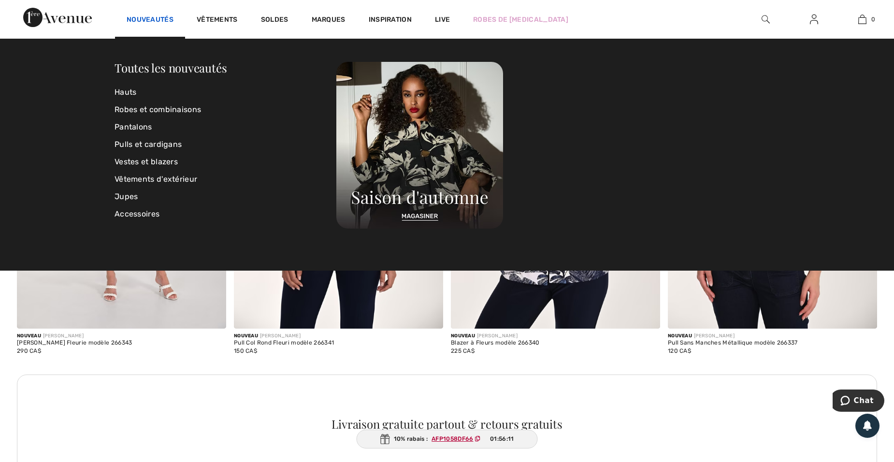
click at [152, 20] on link "Nouveautés" at bounding box center [150, 20] width 47 height 10
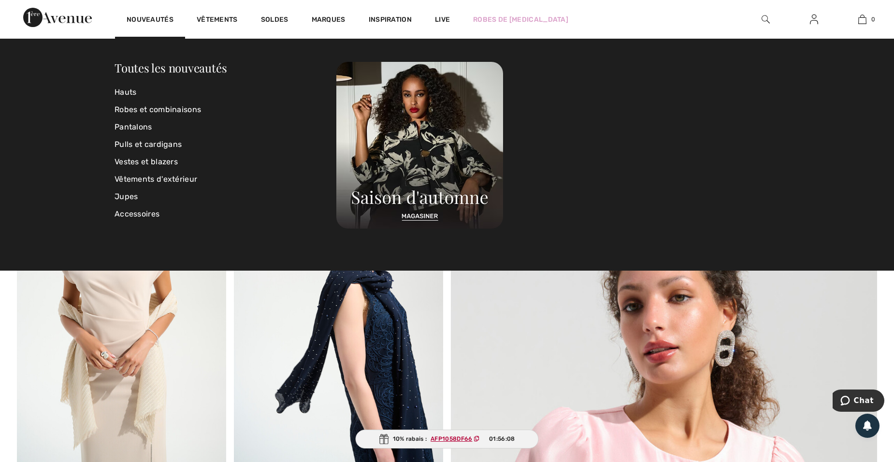
click at [144, 15] on div "Nouveautés" at bounding box center [150, 19] width 70 height 39
click at [130, 92] on link "Hauts" at bounding box center [225, 92] width 222 height 17
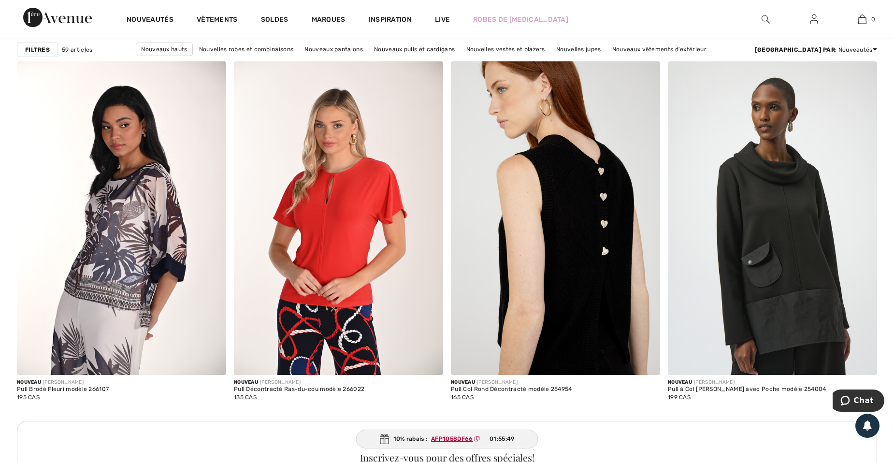
scroll to position [1179, 0]
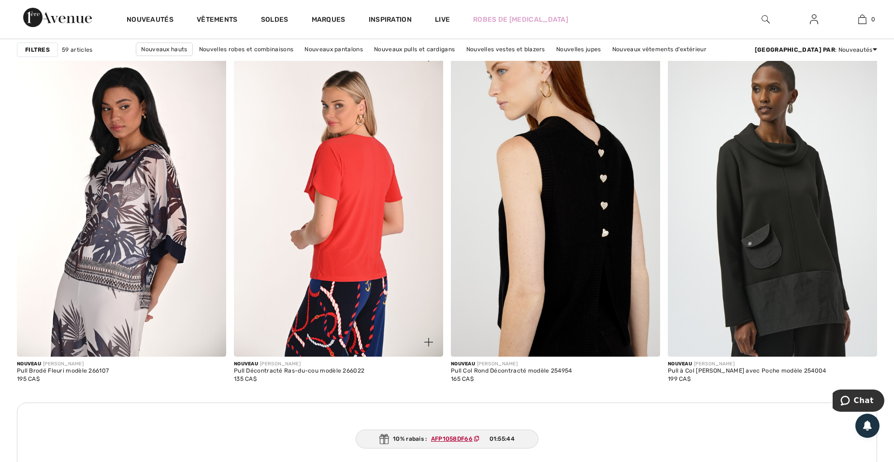
click at [340, 242] on img at bounding box center [338, 200] width 209 height 314
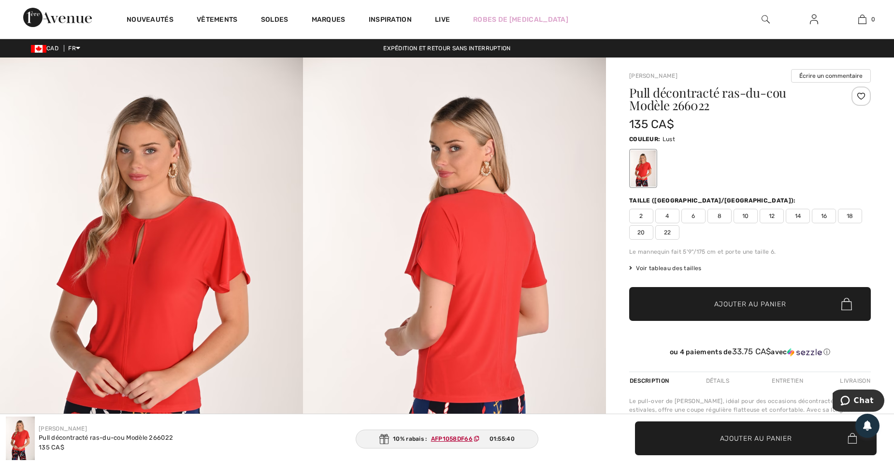
click at [136, 327] on img at bounding box center [151, 284] width 303 height 454
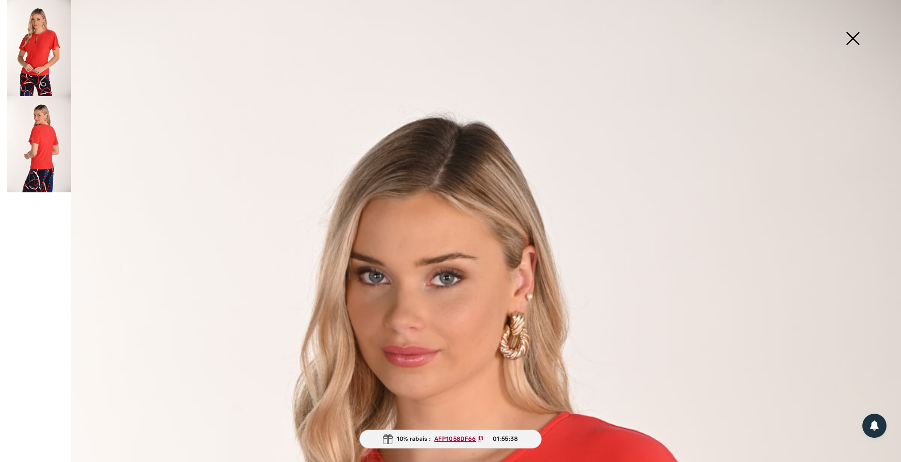
click at [35, 175] on img at bounding box center [39, 144] width 64 height 96
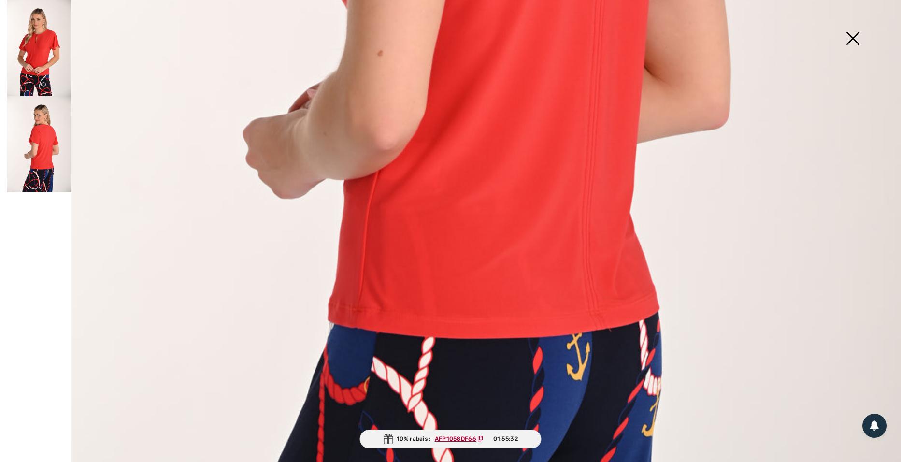
scroll to position [754, 0]
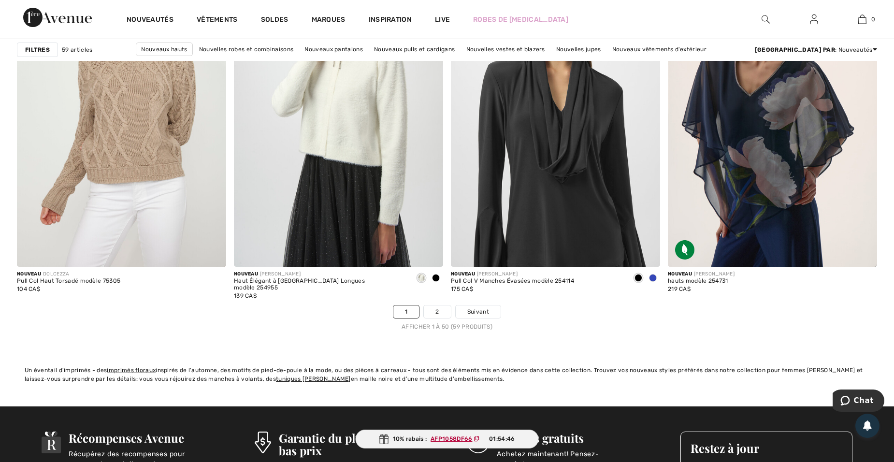
scroll to position [5308, 0]
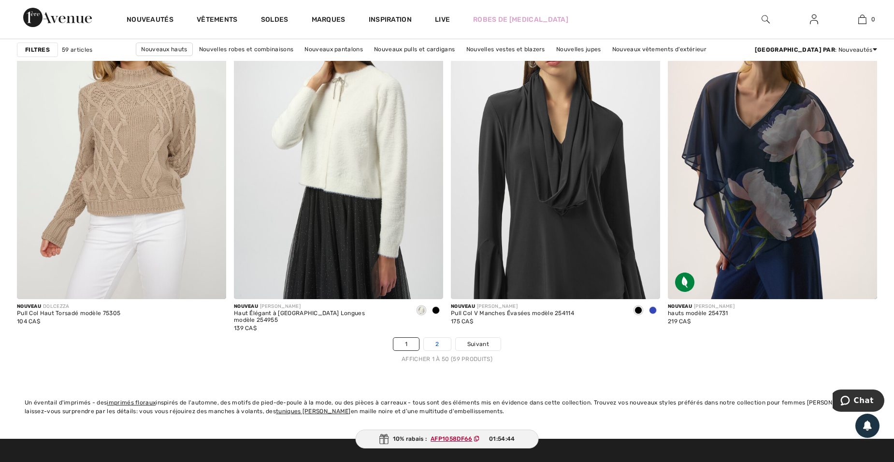
click at [439, 344] on link "2" at bounding box center [437, 344] width 27 height 13
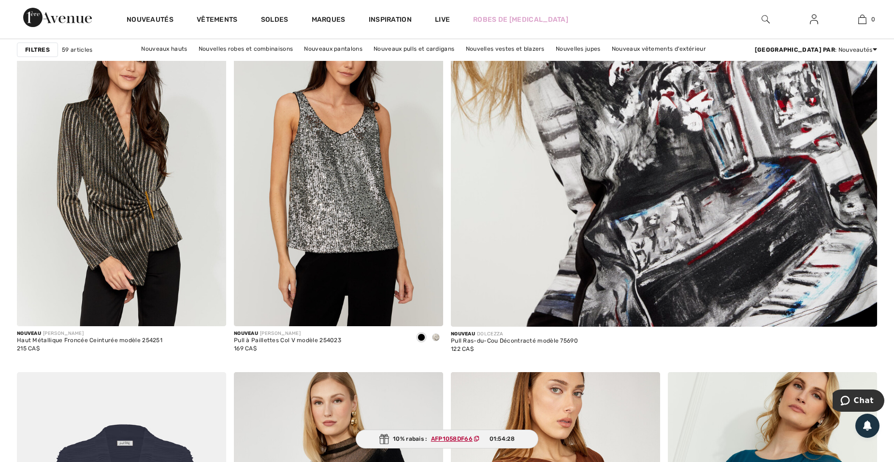
scroll to position [471, 0]
